Goal: Task Accomplishment & Management: Use online tool/utility

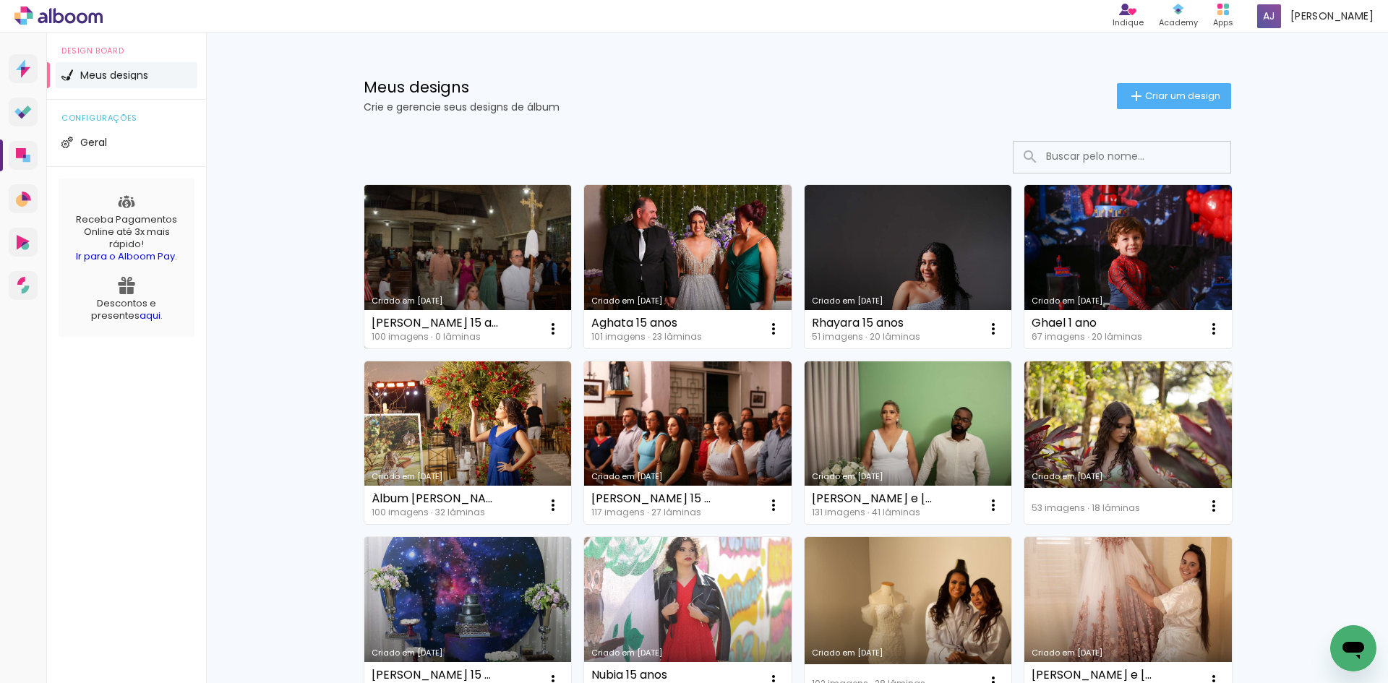
click at [483, 257] on link "Criado em [DATE]" at bounding box center [467, 266] width 207 height 163
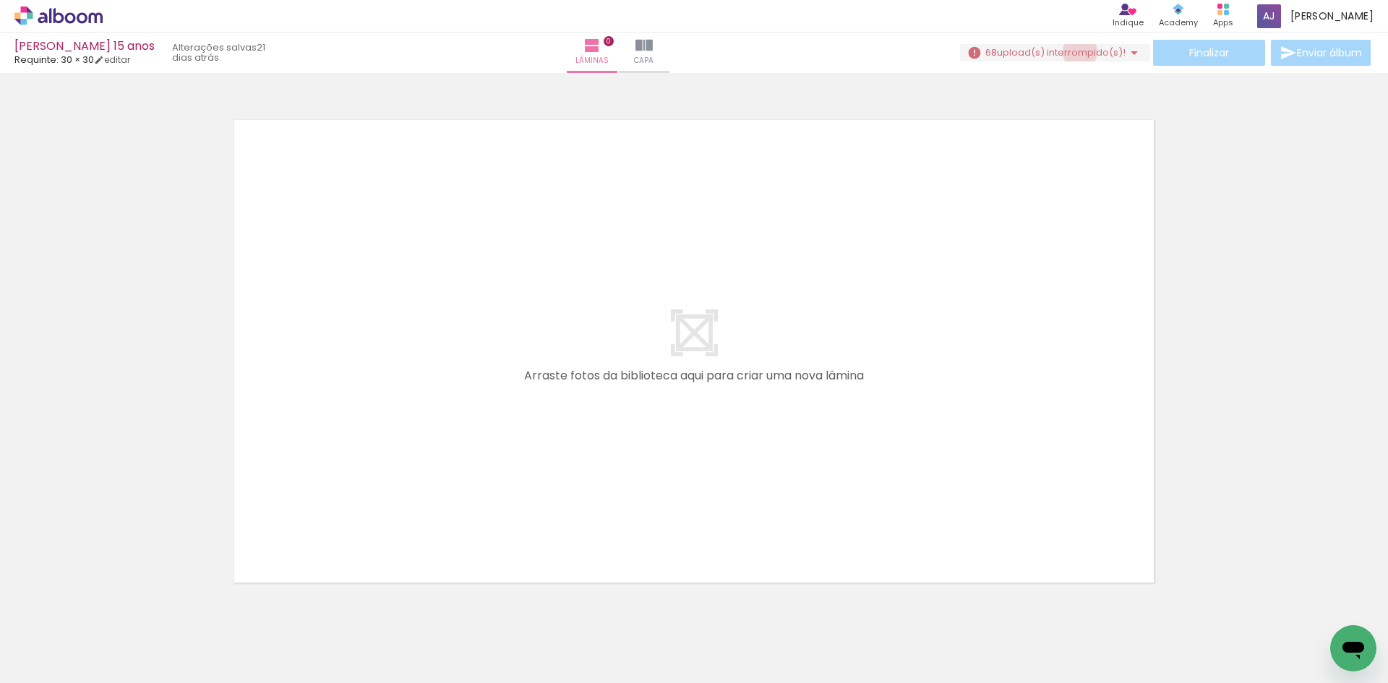
click at [1073, 52] on span "upload(s) interrompido(s)!" at bounding box center [1061, 53] width 129 height 14
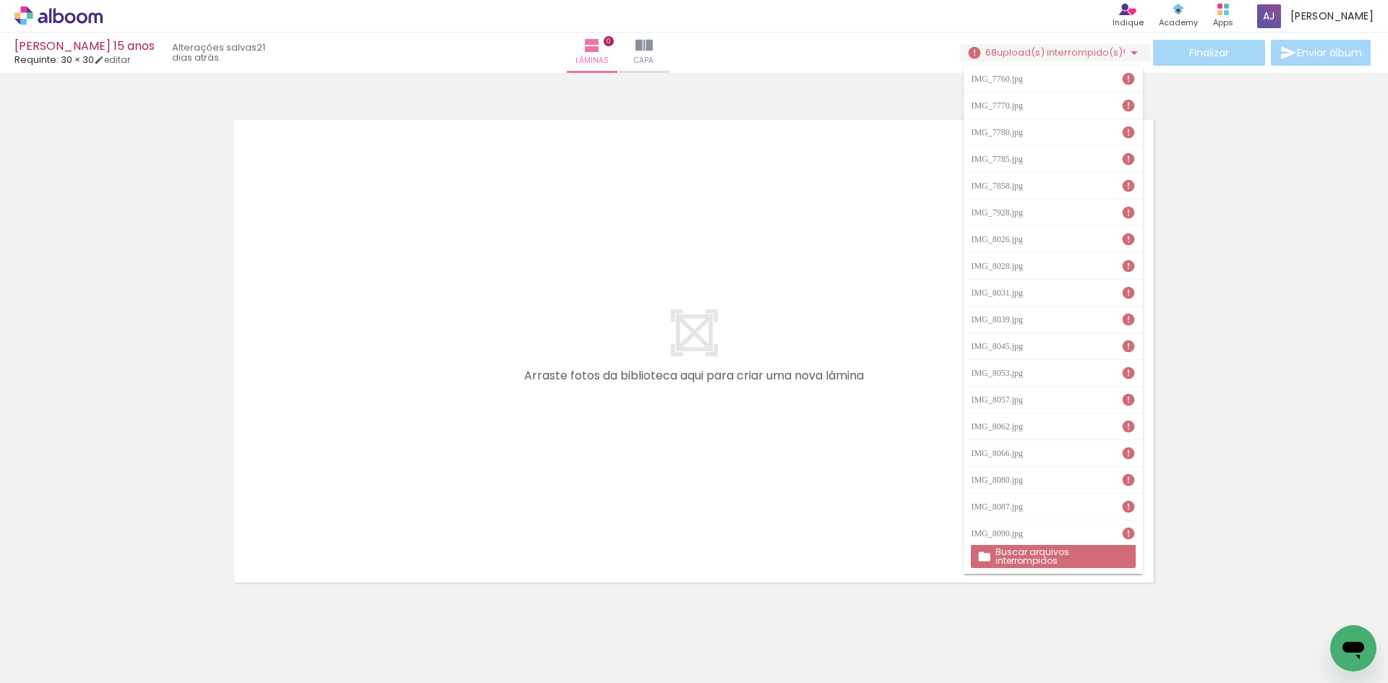
click at [0, 0] on slot "Buscar arquivos interrompidos" at bounding box center [0, 0] width 0 height 0
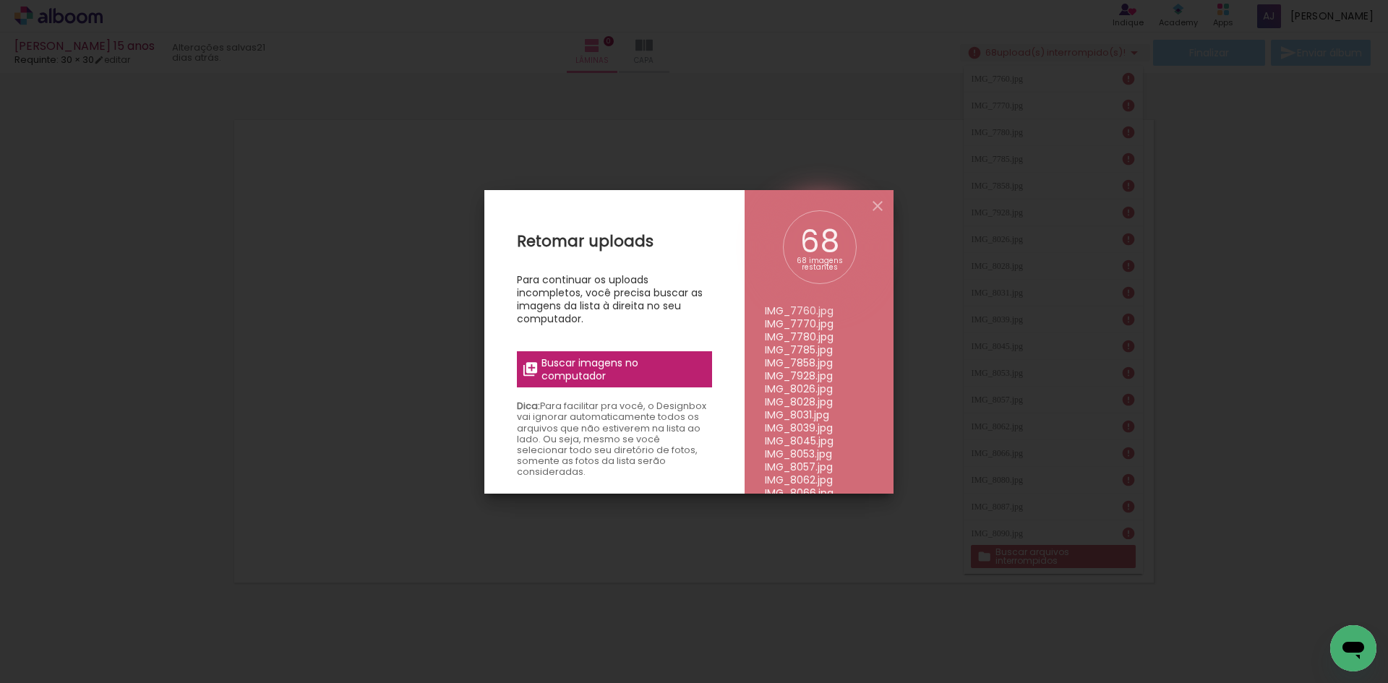
click at [653, 361] on span "Buscar imagens no computador" at bounding box center [621, 369] width 161 height 26
click at [0, 0] on input "file" at bounding box center [0, 0] width 0 height 0
click at [616, 370] on span "Buscar imagens no computador" at bounding box center [621, 369] width 161 height 26
click at [0, 0] on input "file" at bounding box center [0, 0] width 0 height 0
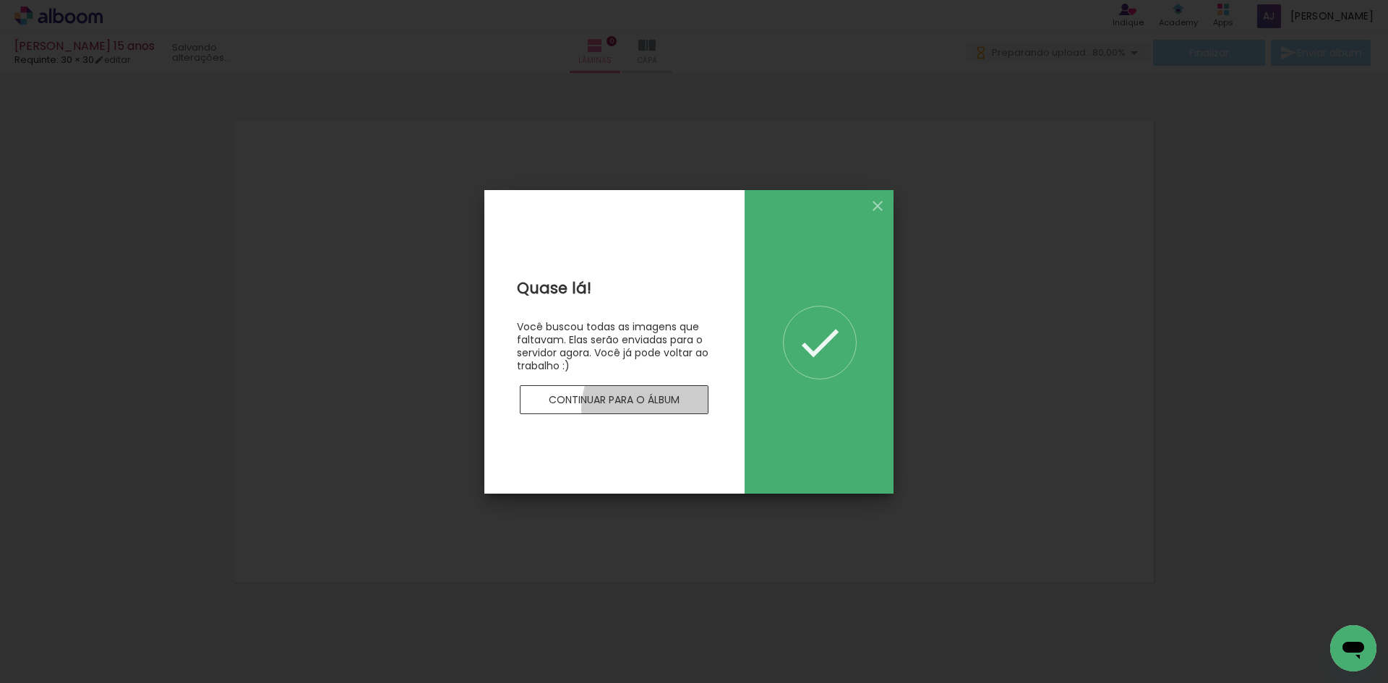
click at [663, 409] on paper-button "Continuar para o álbum" at bounding box center [614, 399] width 189 height 29
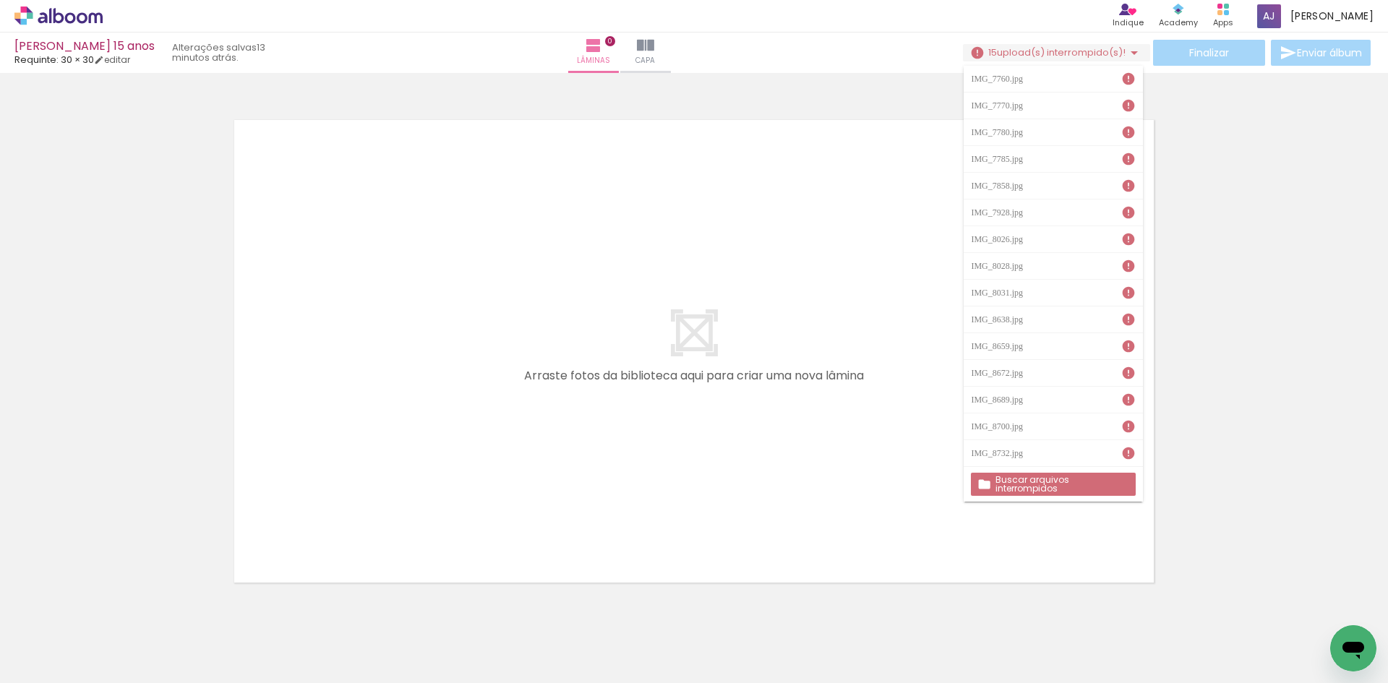
click at [0, 0] on slot "Buscar arquivos interrompidos" at bounding box center [0, 0] width 0 height 0
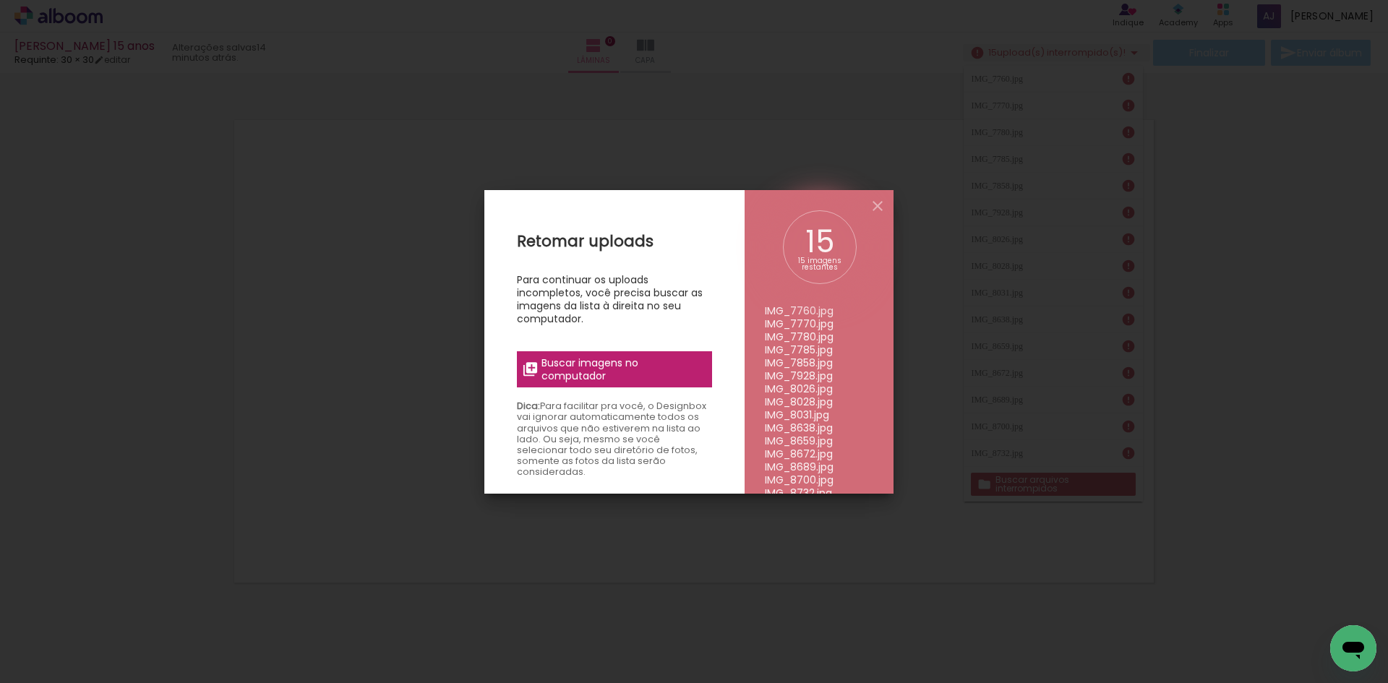
click at [606, 365] on span "Buscar imagens no computador" at bounding box center [621, 369] width 161 height 26
click at [0, 0] on input "file" at bounding box center [0, 0] width 0 height 0
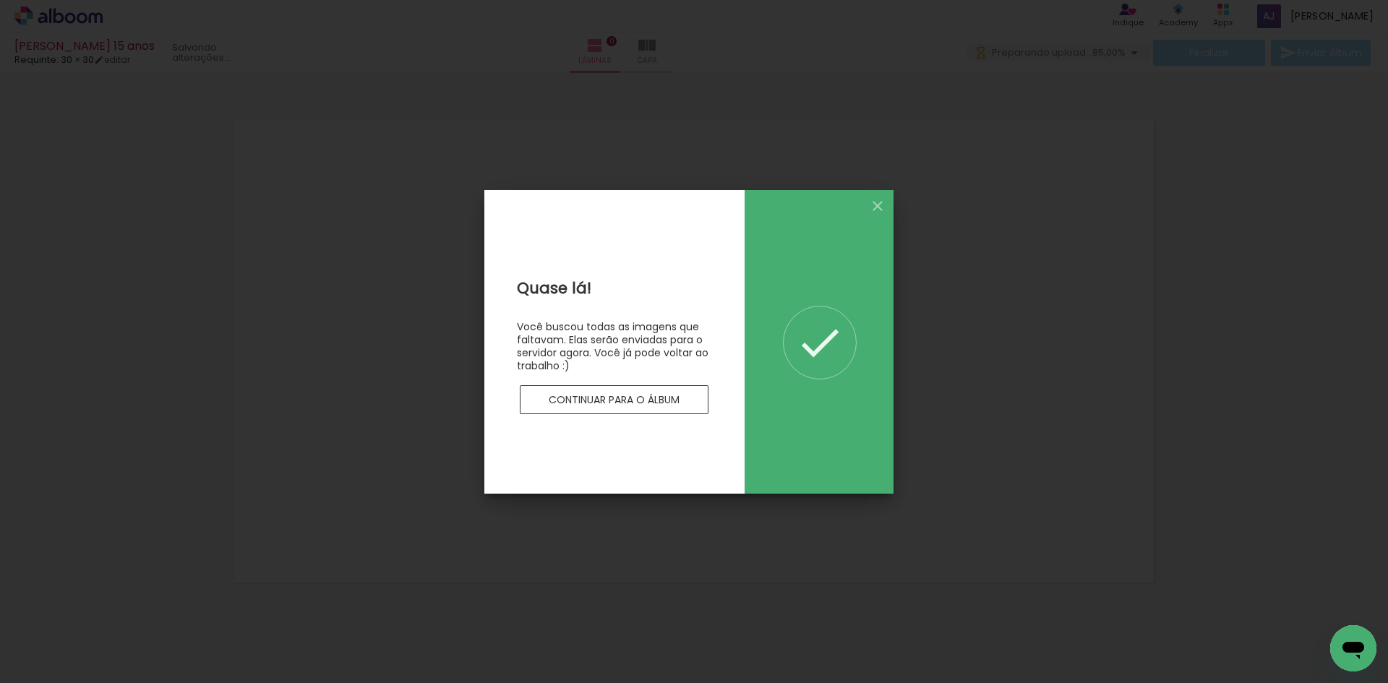
click at [671, 391] on paper-button "Continuar para o álbum" at bounding box center [614, 399] width 189 height 29
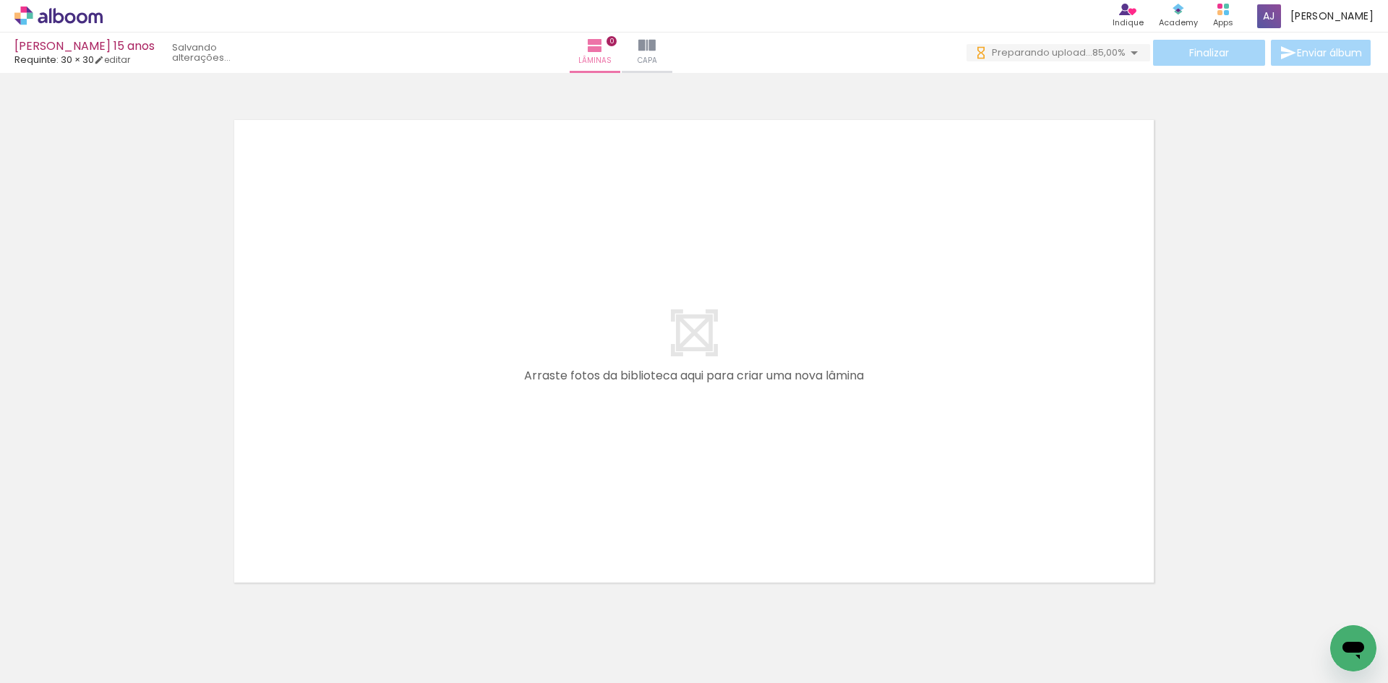
click at [1098, 60] on paper-button "0 Preparando upload... 85,00%" at bounding box center [1058, 52] width 184 height 17
click at [1125, 54] on iron-icon at bounding box center [1133, 52] width 17 height 17
click at [1129, 53] on iron-icon at bounding box center [1133, 52] width 17 height 17
click at [1028, 57] on span "upload(s) interrompido(s)!" at bounding box center [1061, 53] width 129 height 14
